Goal: Information Seeking & Learning: Understand process/instructions

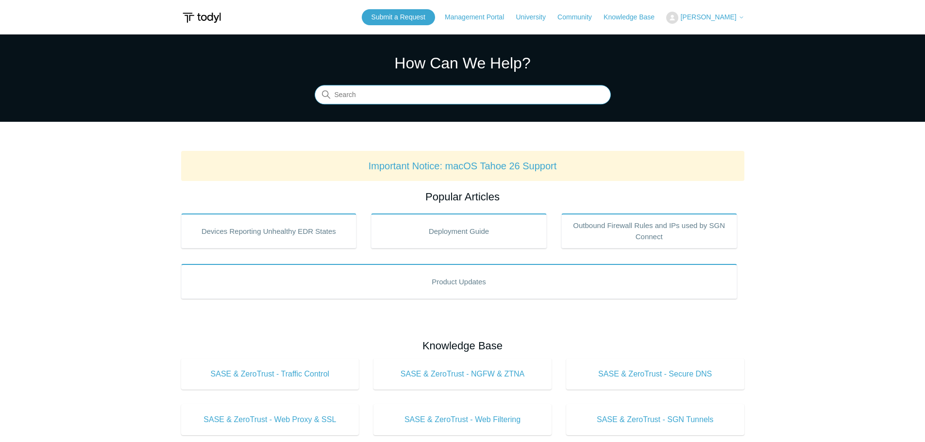
click at [459, 92] on input "Search" at bounding box center [463, 94] width 296 height 19
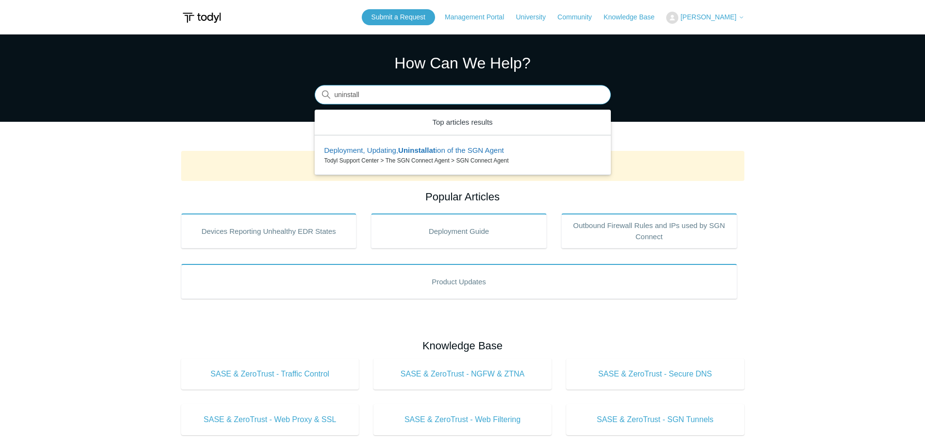
type input "uninstall"
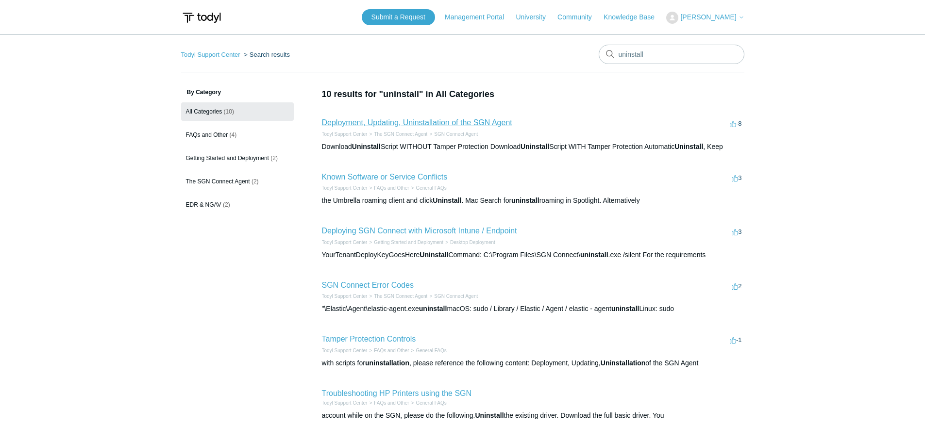
click at [439, 123] on link "Deployment, Updating, Uninstallation of the SGN Agent" at bounding box center [417, 123] width 190 height 8
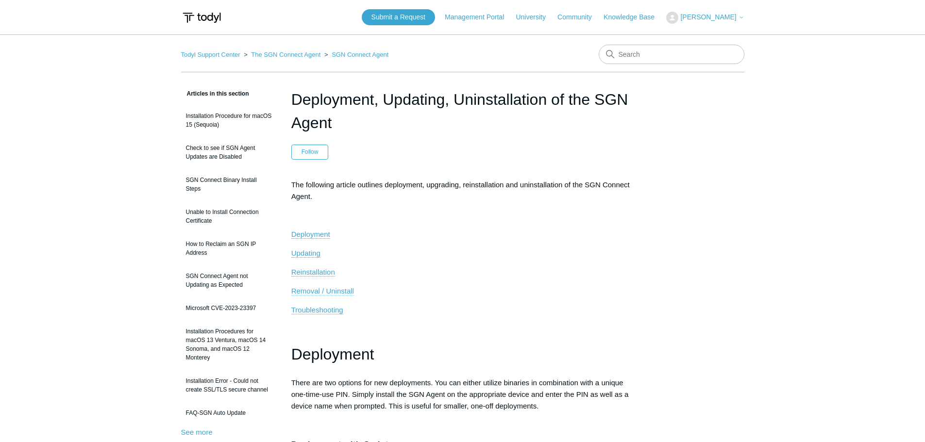
click at [321, 291] on span "Removal / Uninstall" at bounding box center [322, 291] width 63 height 8
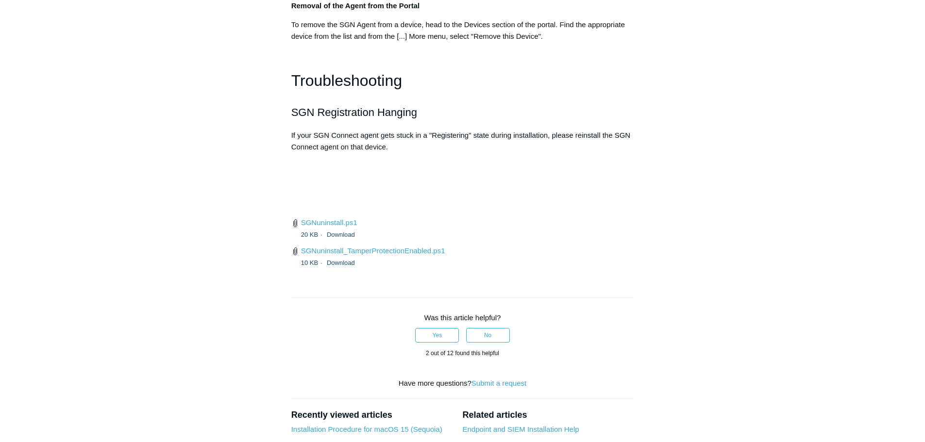
scroll to position [2229, 0]
